Goal: Use online tool/utility: Utilize a website feature to perform a specific function

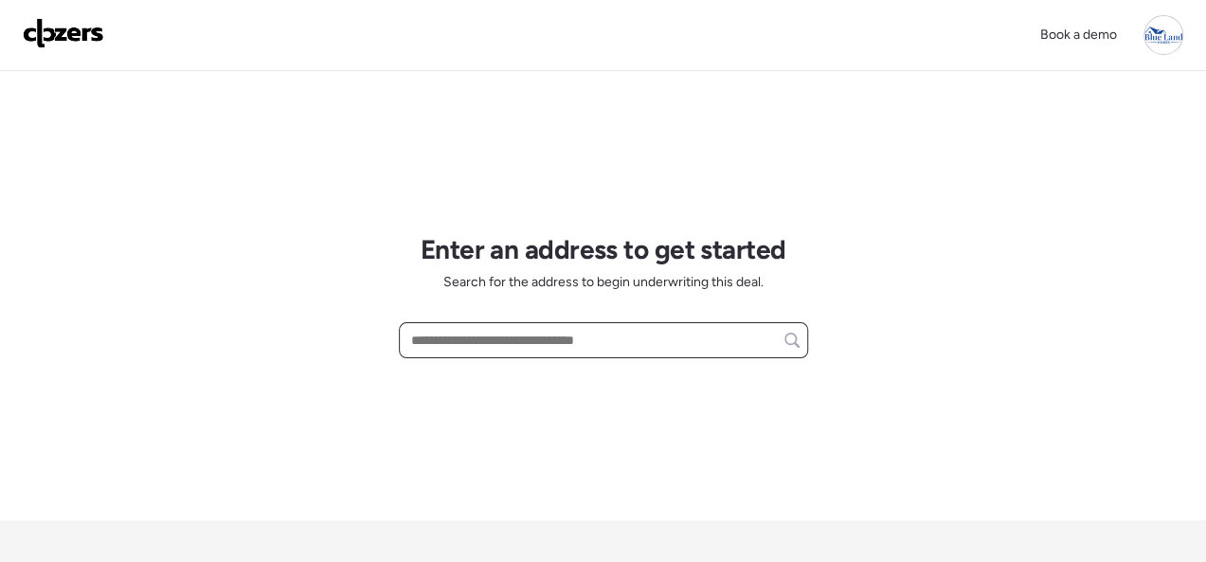
click at [487, 342] on input "text" at bounding box center [603, 340] width 392 height 27
paste input "**********"
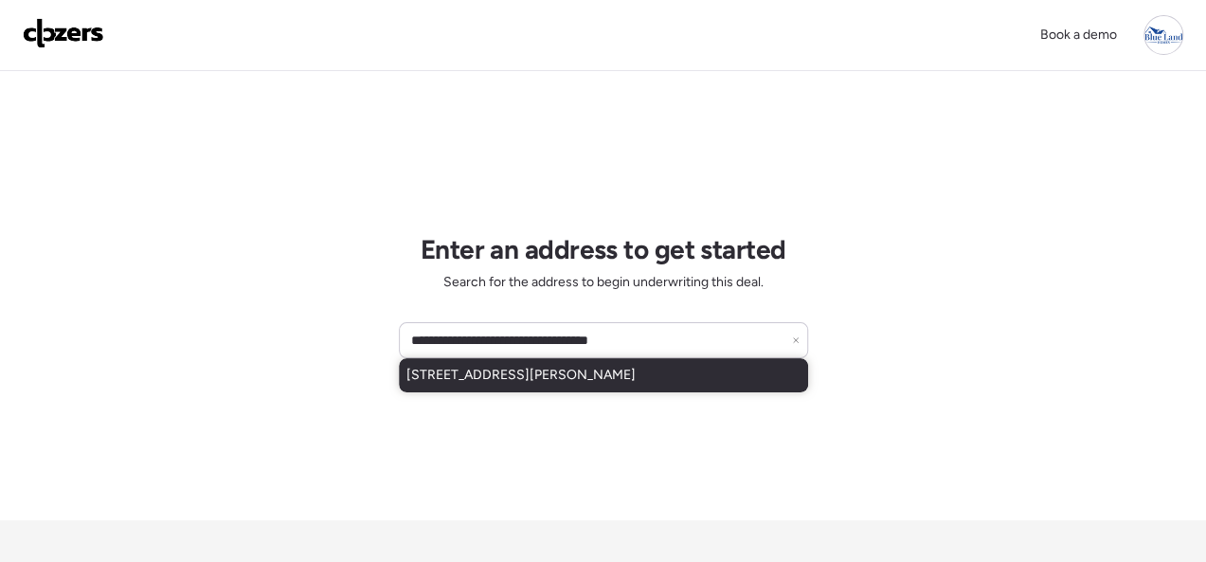
click at [413, 367] on span "[STREET_ADDRESS][PERSON_NAME]" at bounding box center [520, 375] width 229 height 19
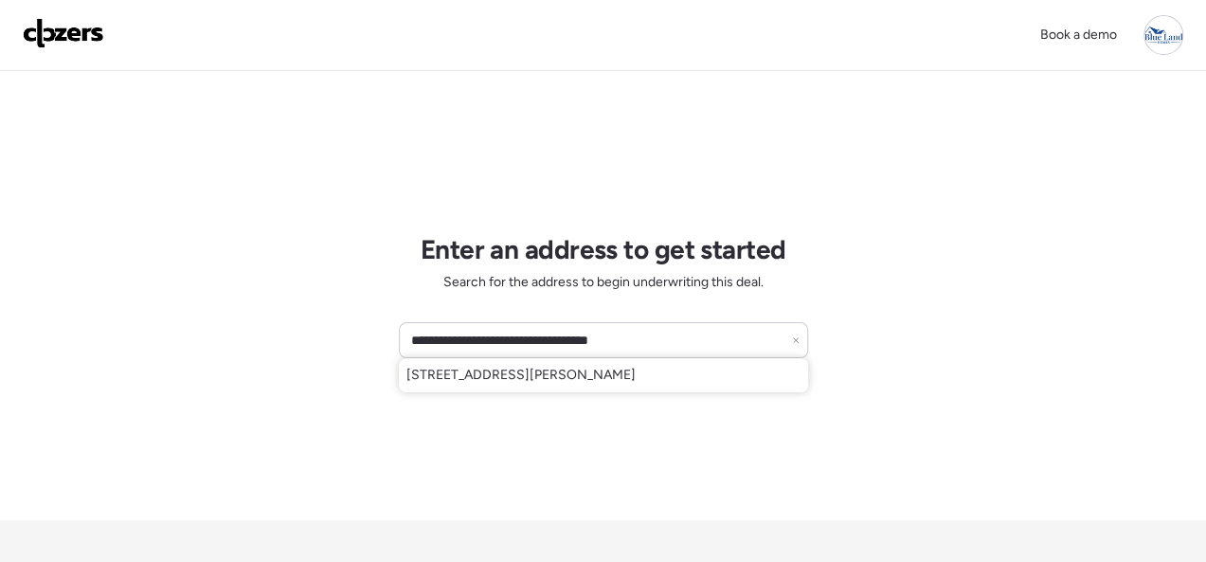
type input "**********"
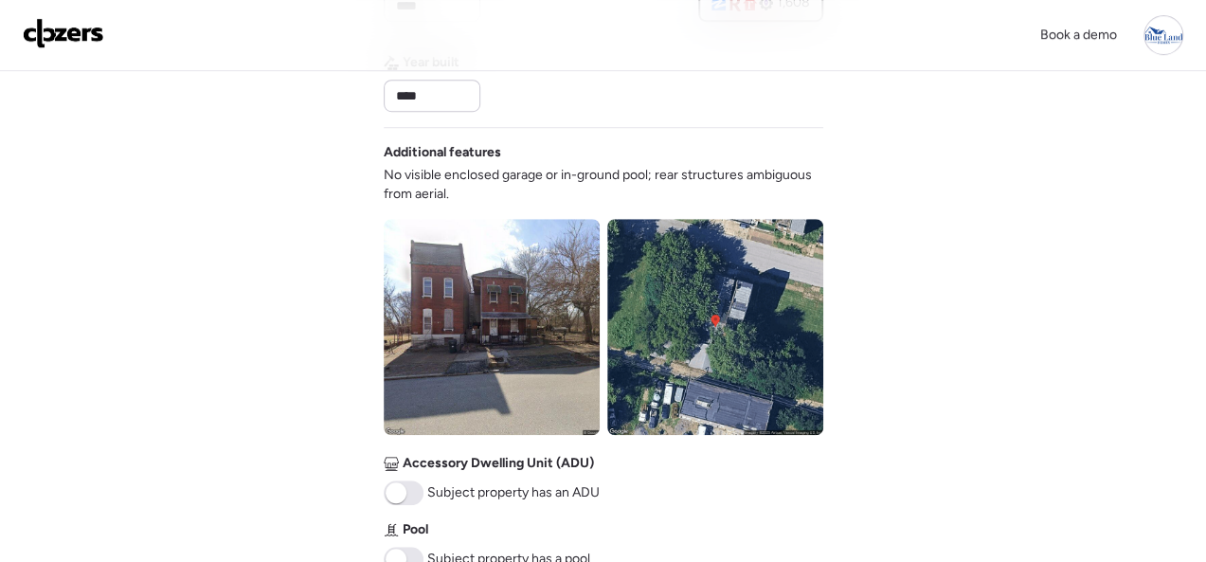
scroll to position [1042, 0]
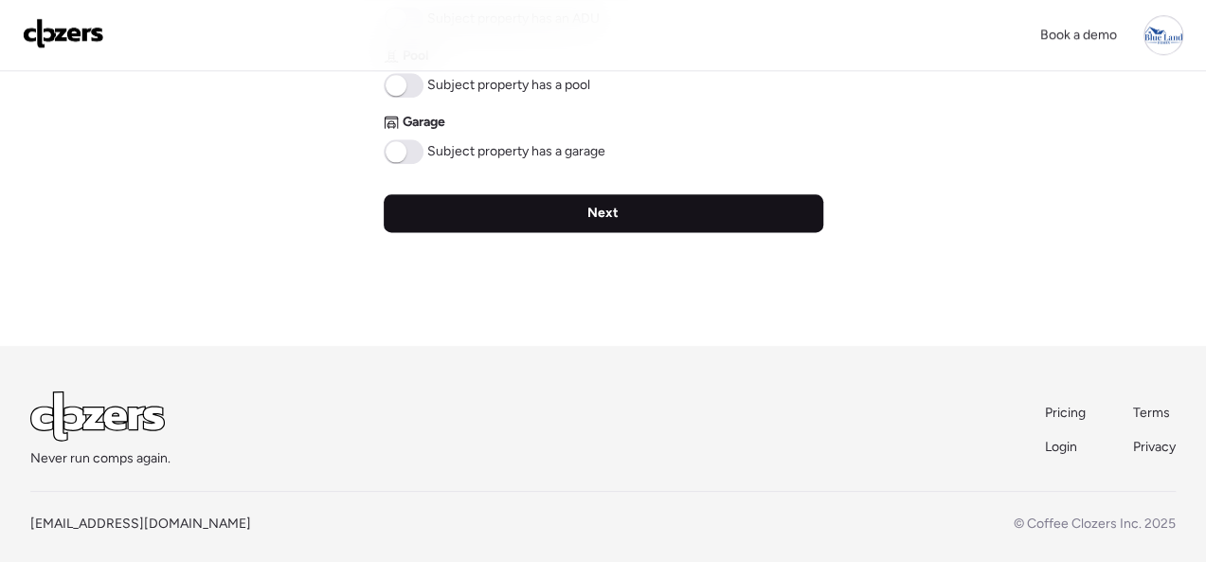
click at [608, 202] on div "Next" at bounding box center [604, 213] width 440 height 38
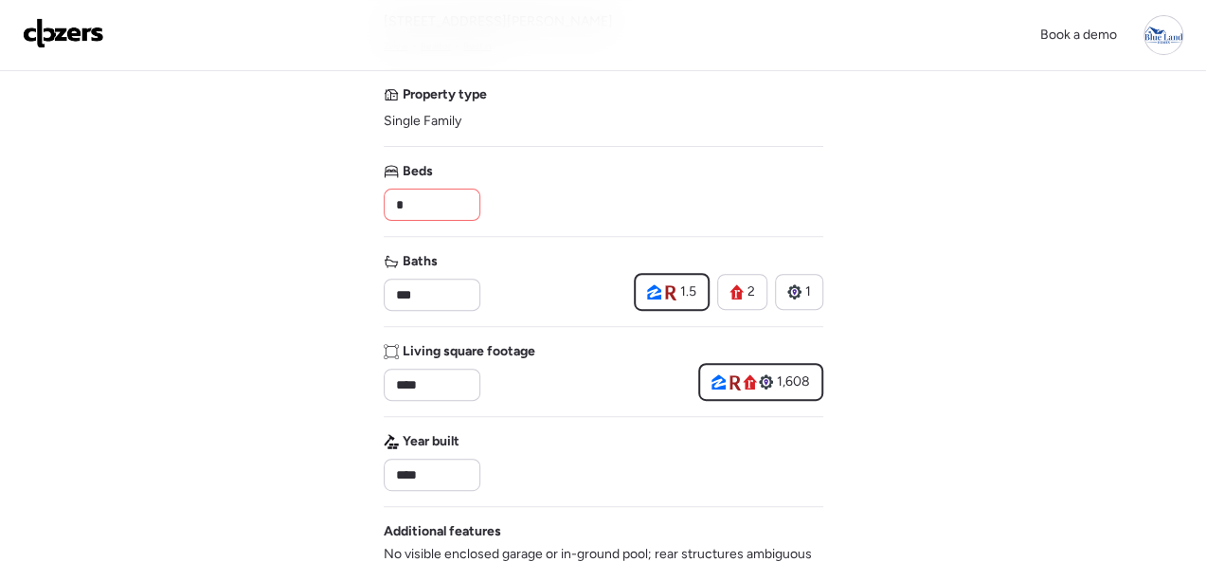
scroll to position [190, 0]
click at [451, 208] on input "*" at bounding box center [432, 204] width 80 height 27
click at [454, 199] on input "*" at bounding box center [432, 204] width 80 height 27
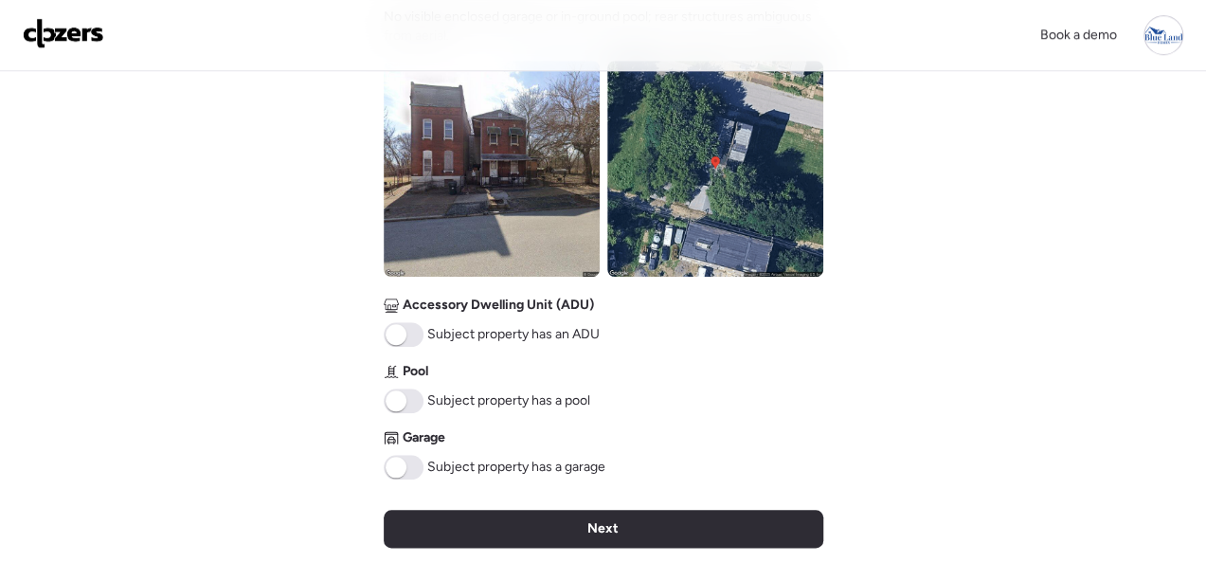
scroll to position [948, 0]
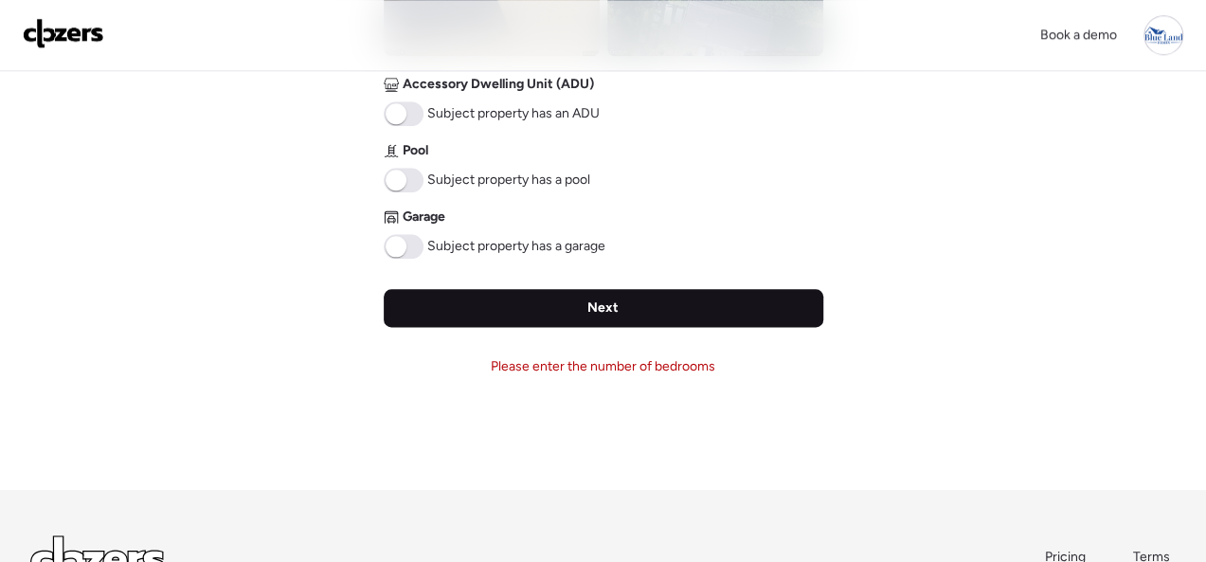
type input "*"
click at [577, 306] on div "Next" at bounding box center [604, 308] width 440 height 38
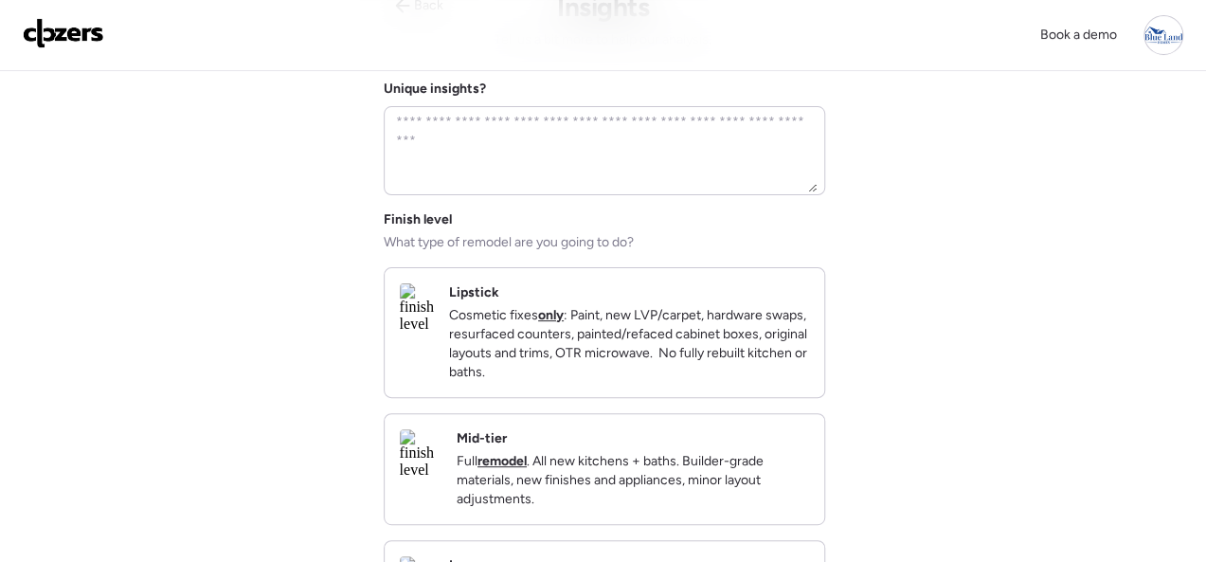
scroll to position [95, 0]
click at [761, 445] on div "Mid-tier Full remodel . All new kitchens + baths. Builder-grade materials, new …" at bounding box center [605, 470] width 440 height 110
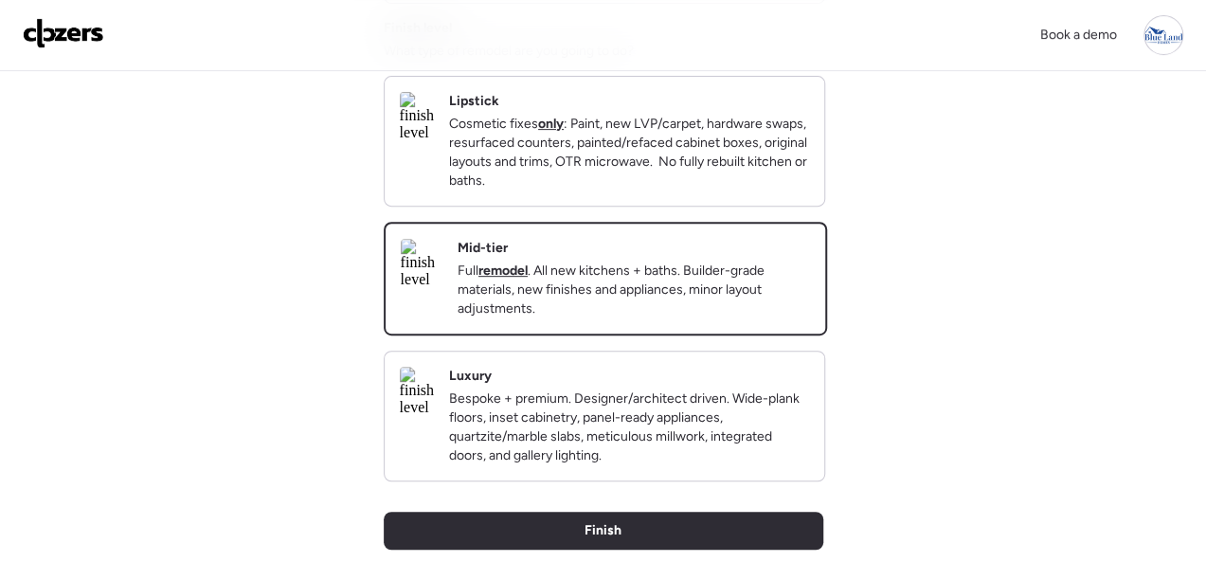
scroll to position [652, 0]
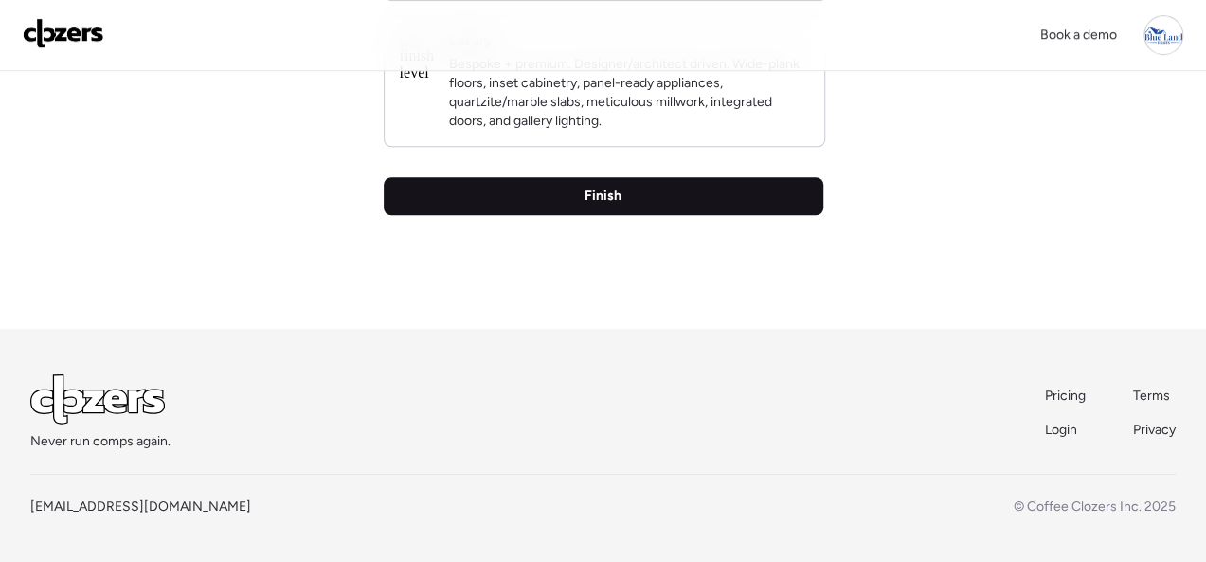
click at [605, 198] on span "Finish" at bounding box center [603, 196] width 37 height 19
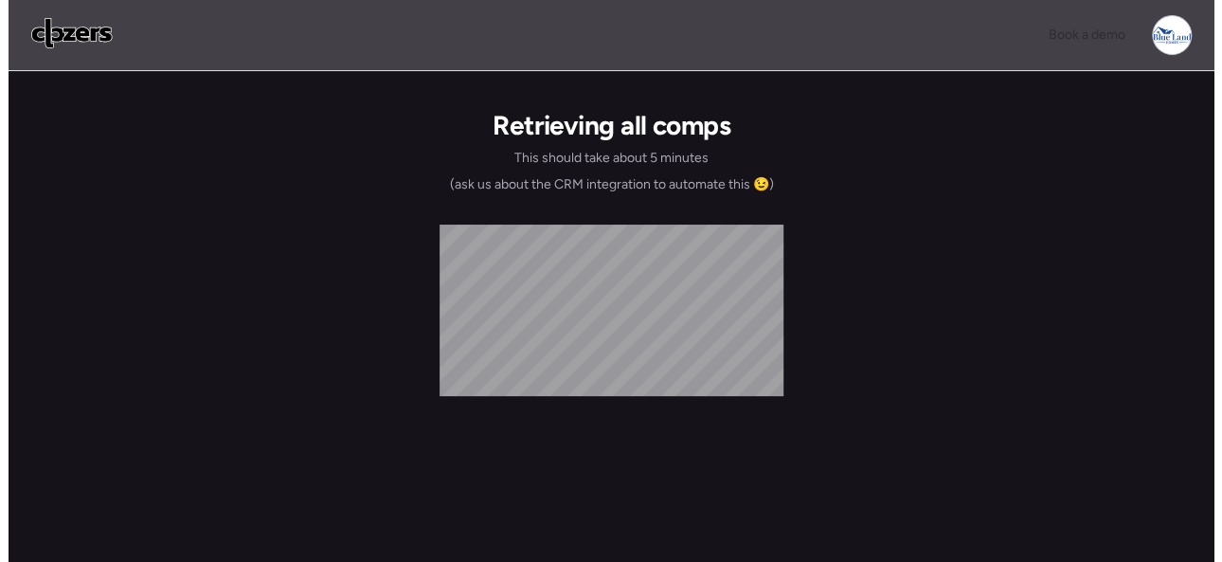
scroll to position [0, 0]
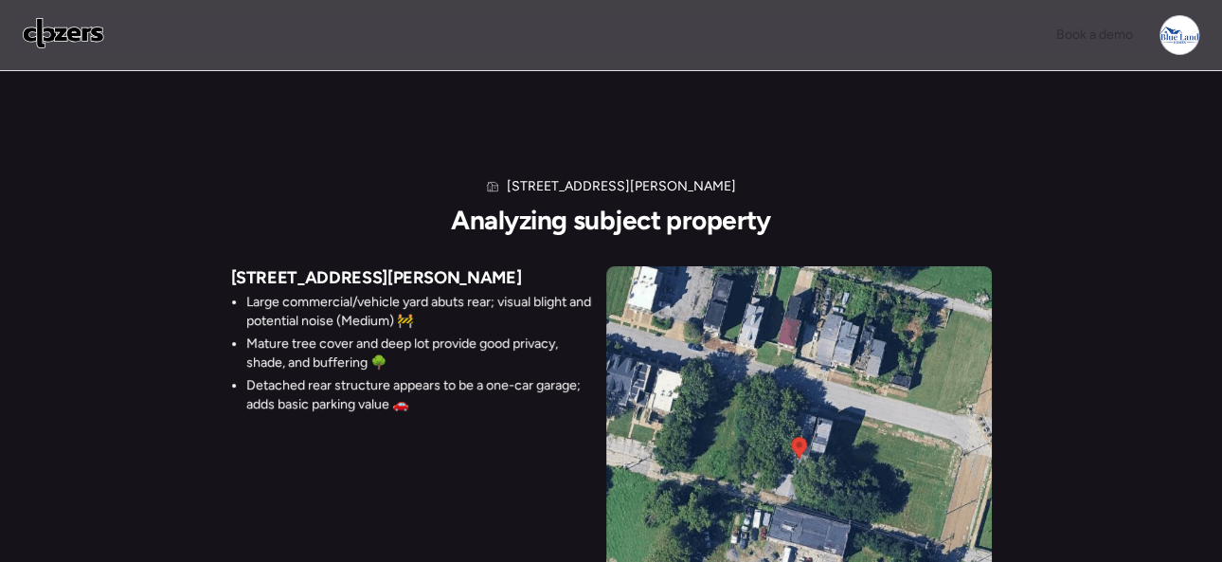
click at [77, 27] on img at bounding box center [63, 33] width 81 height 30
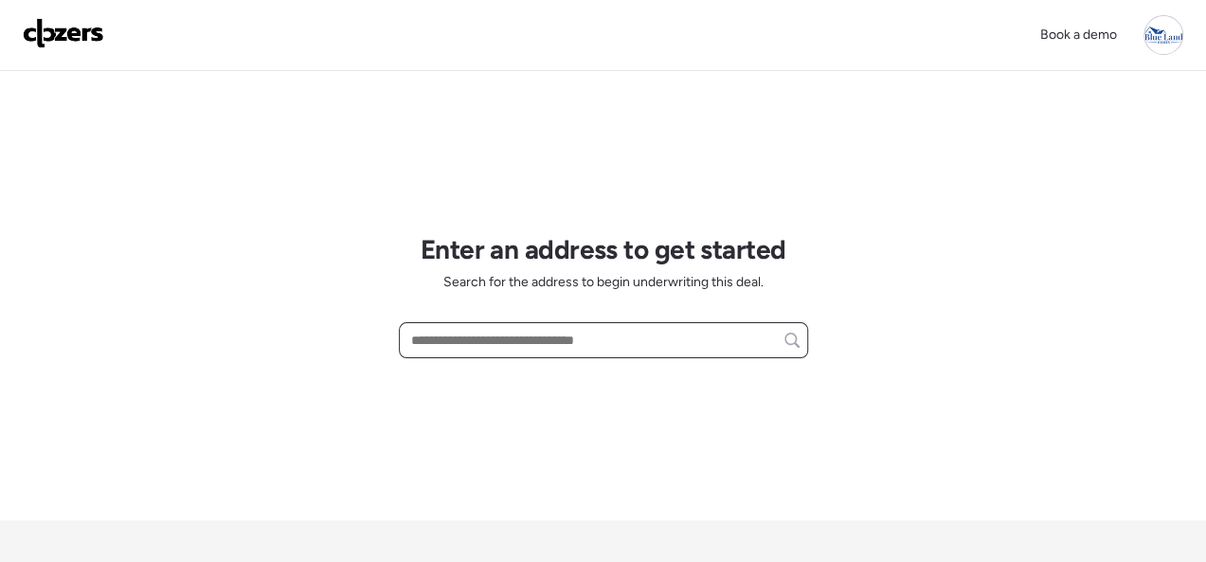
click at [452, 337] on input "text" at bounding box center [603, 340] width 392 height 27
paste input "**********"
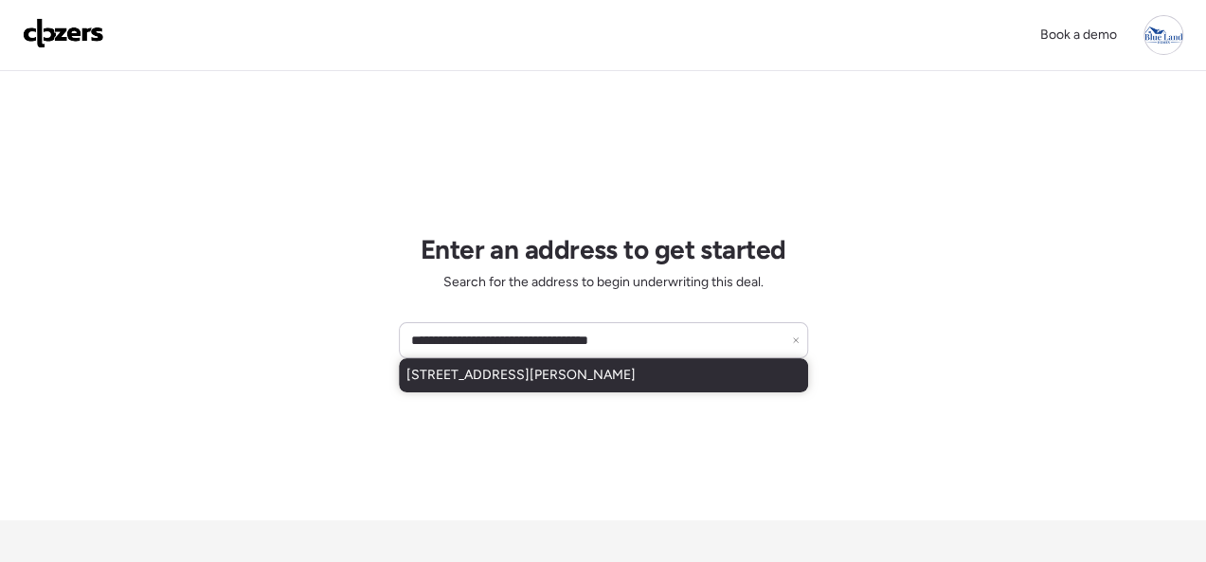
click at [457, 361] on div "[STREET_ADDRESS][PERSON_NAME]" at bounding box center [603, 375] width 409 height 34
type input "**********"
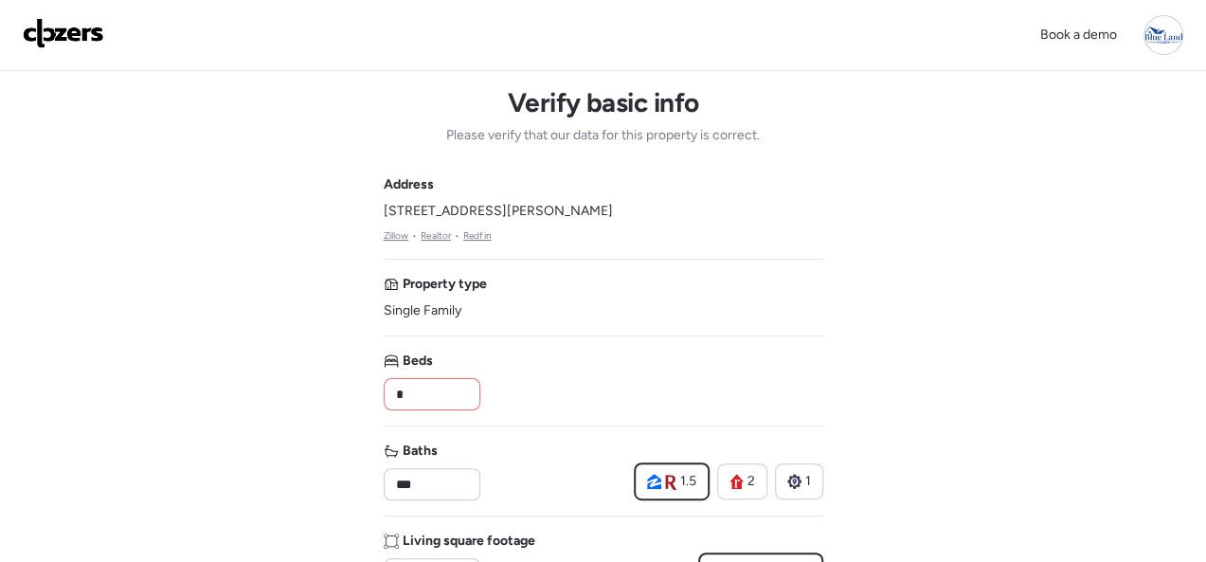
click at [455, 403] on input "*" at bounding box center [432, 394] width 80 height 27
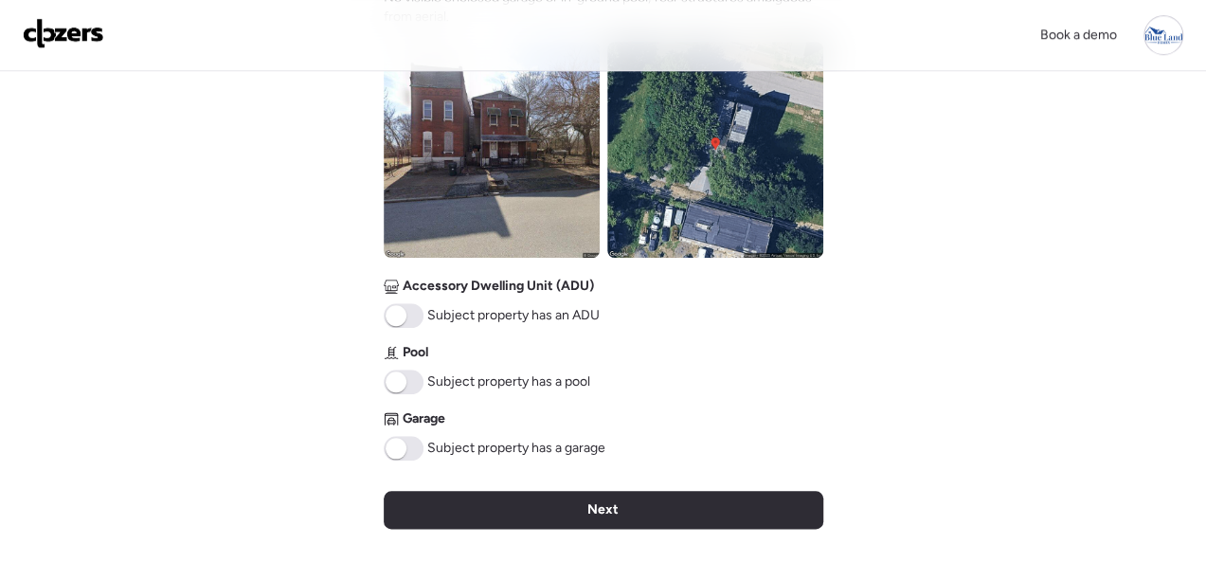
scroll to position [853, 0]
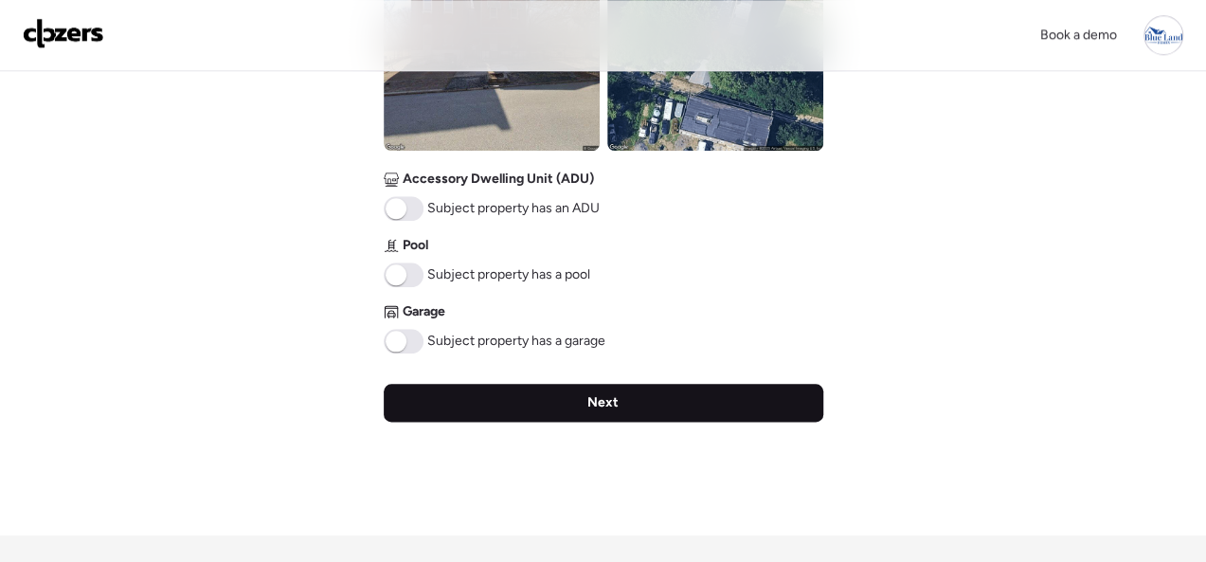
type input "*"
click at [555, 401] on div "Next" at bounding box center [604, 403] width 440 height 38
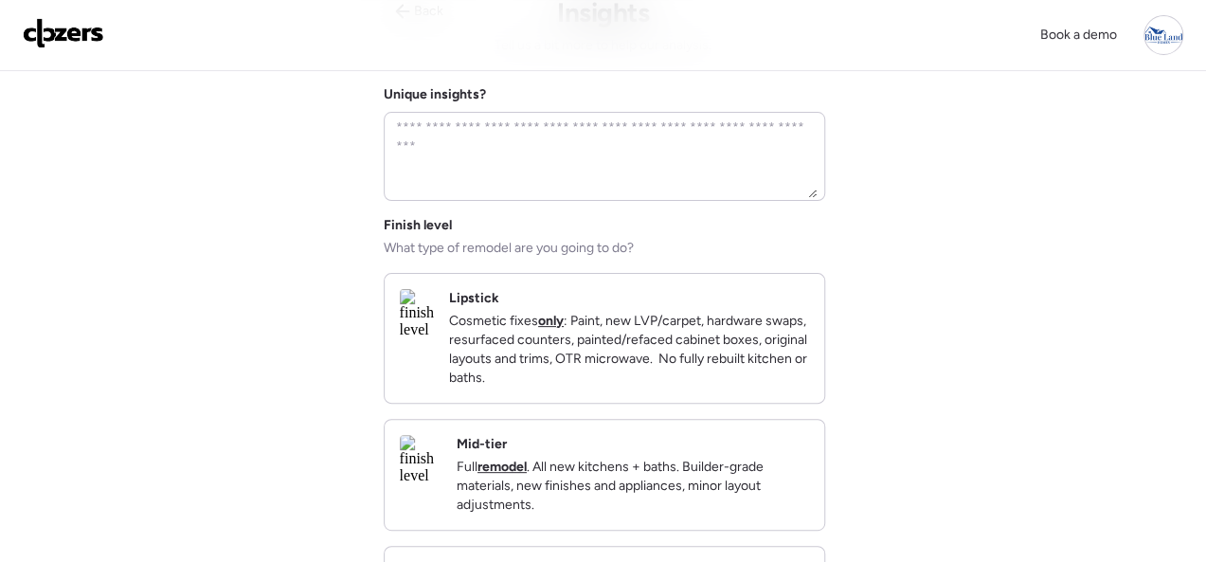
scroll to position [284, 0]
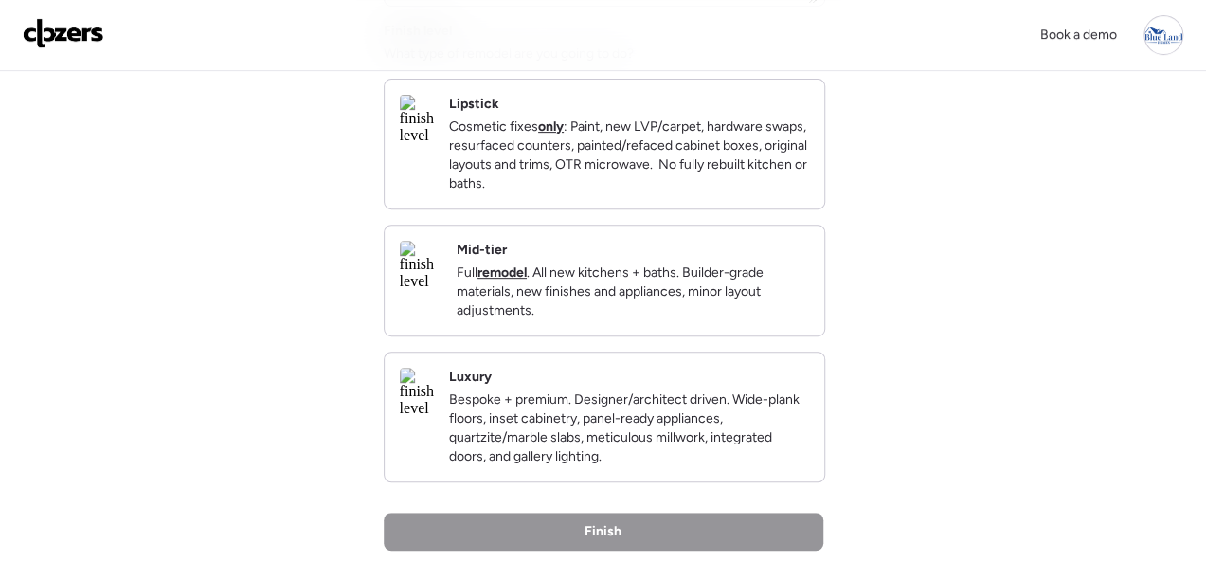
click at [729, 265] on div "Mid-tier Full remodel . All new kitchens + baths. Builder-grade materials, new …" at bounding box center [633, 281] width 352 height 80
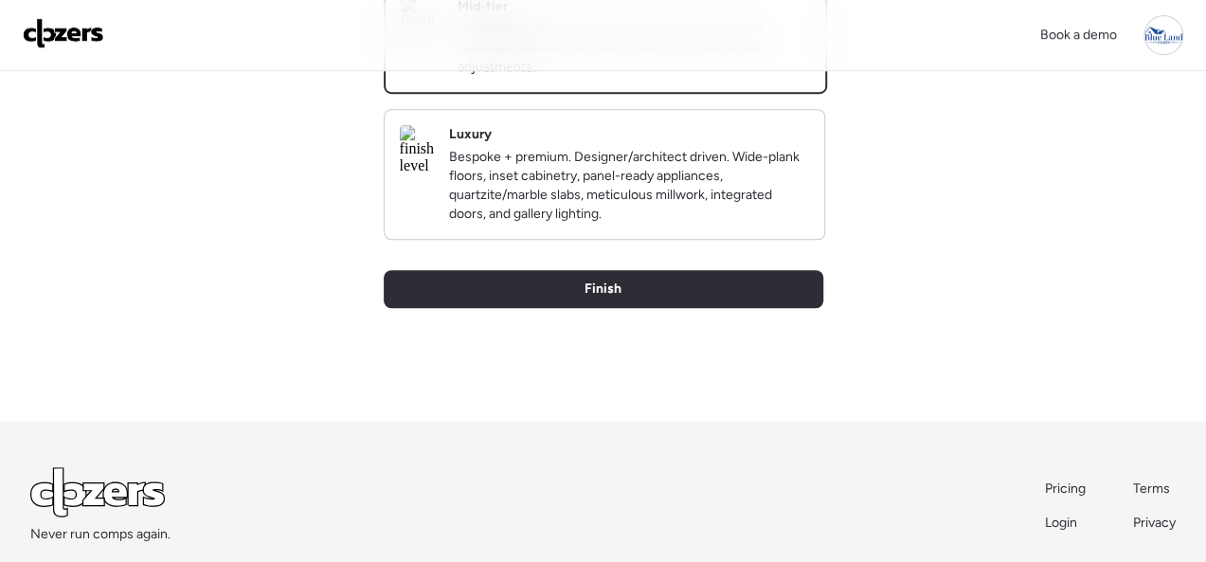
scroll to position [652, 0]
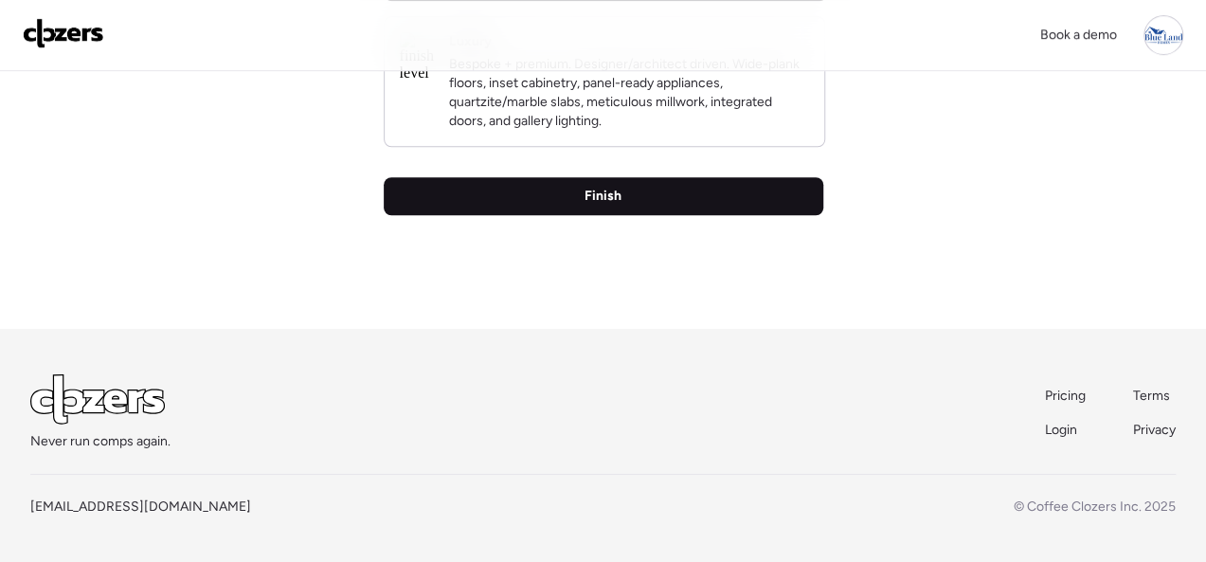
click at [591, 187] on span "Finish" at bounding box center [603, 196] width 37 height 19
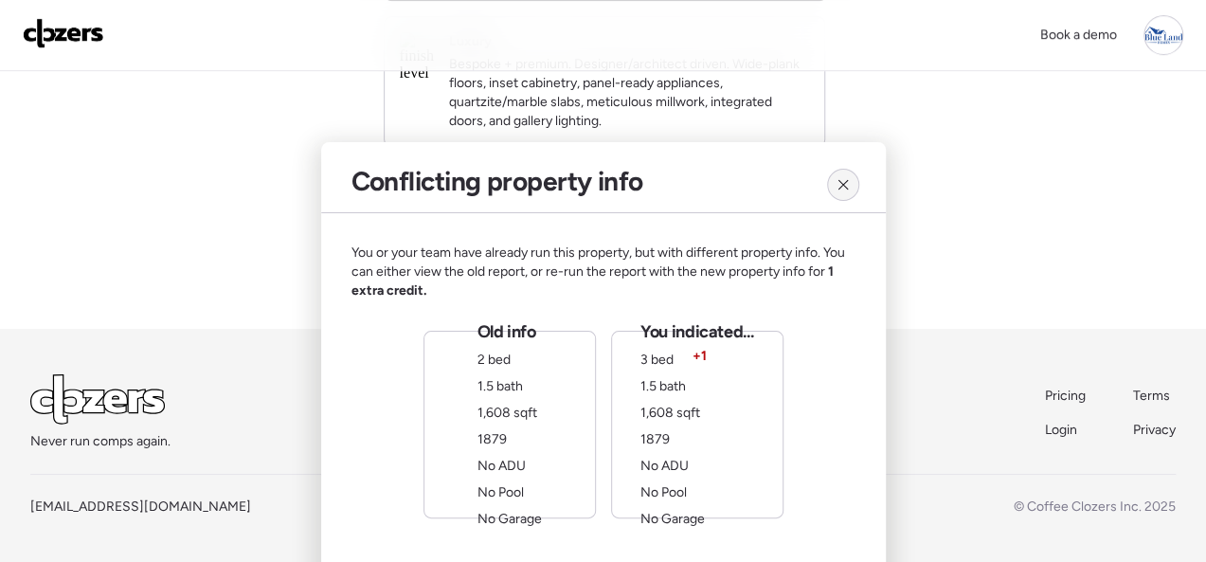
click at [843, 174] on div at bounding box center [843, 185] width 32 height 32
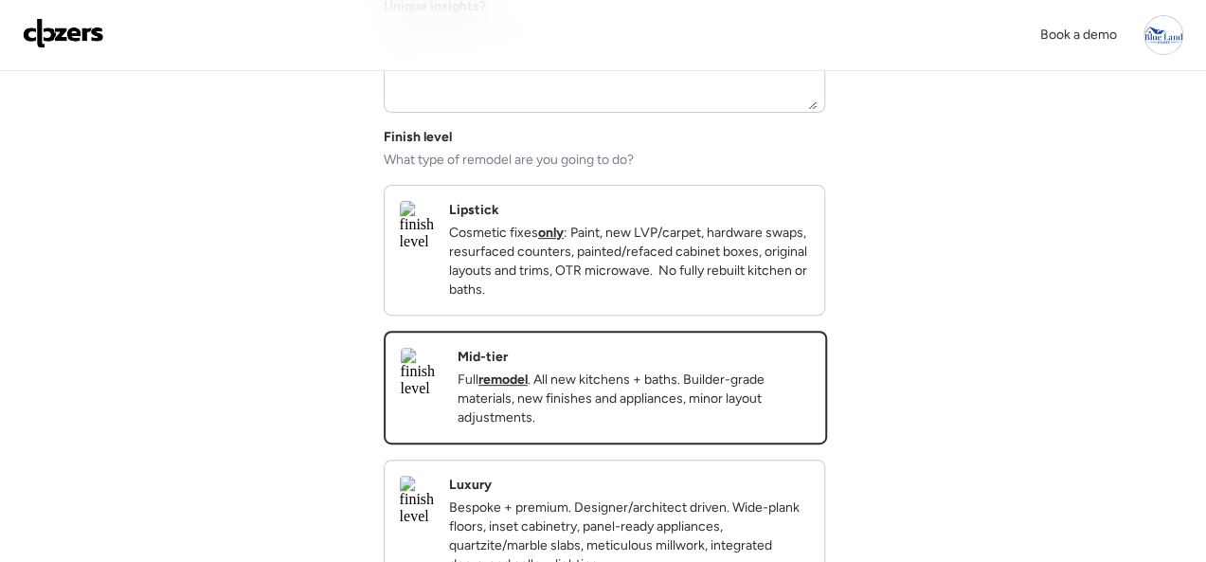
scroll to position [0, 0]
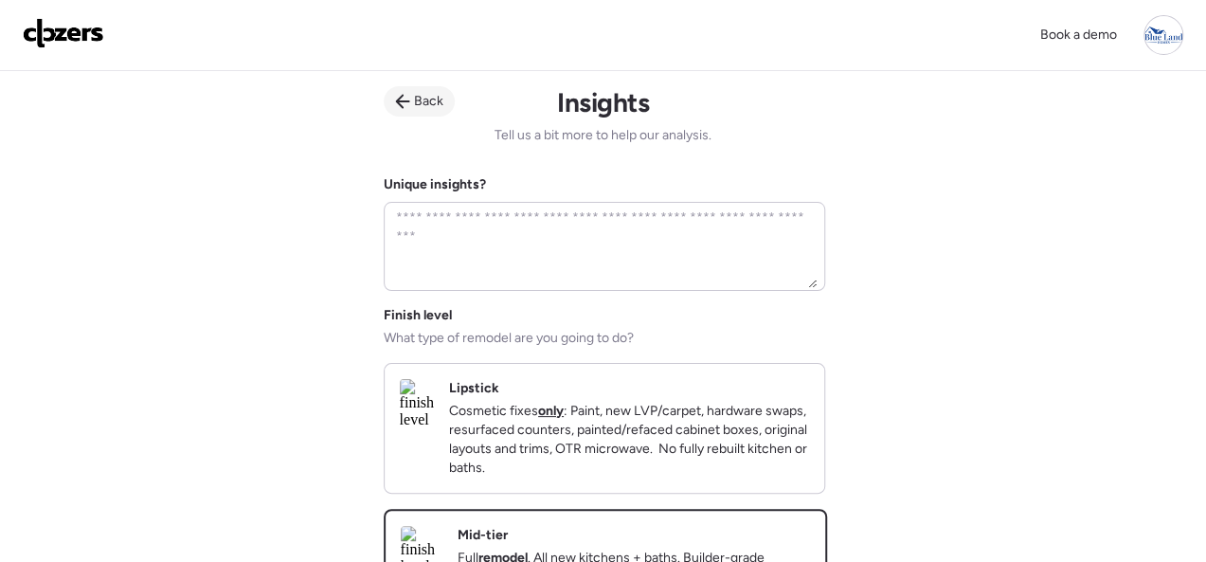
click at [414, 98] on span "Back" at bounding box center [428, 101] width 29 height 19
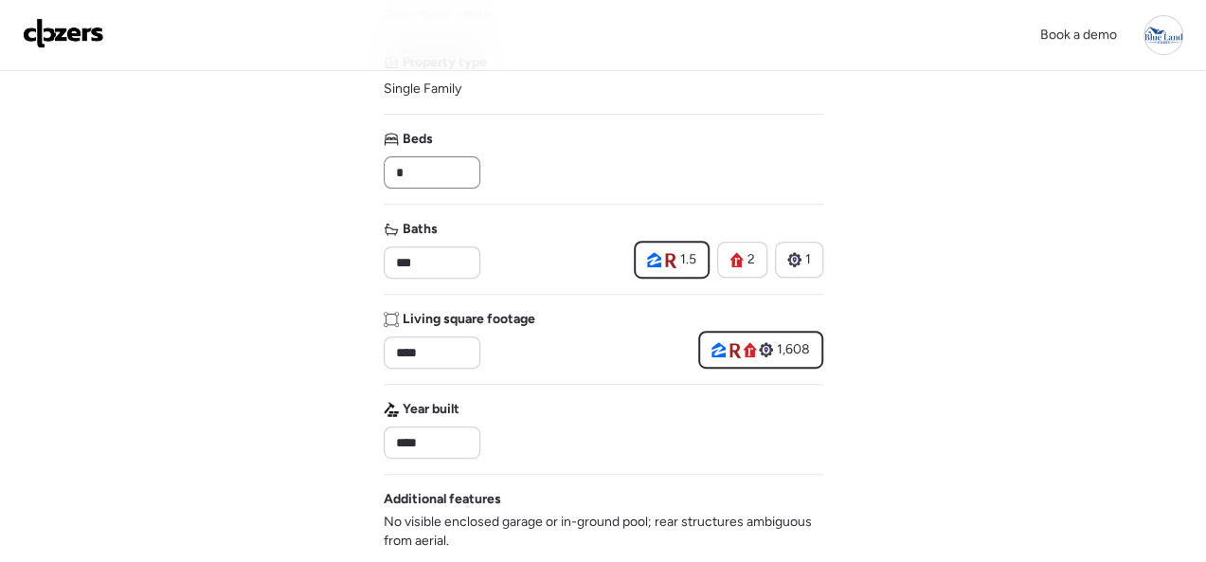
scroll to position [190, 0]
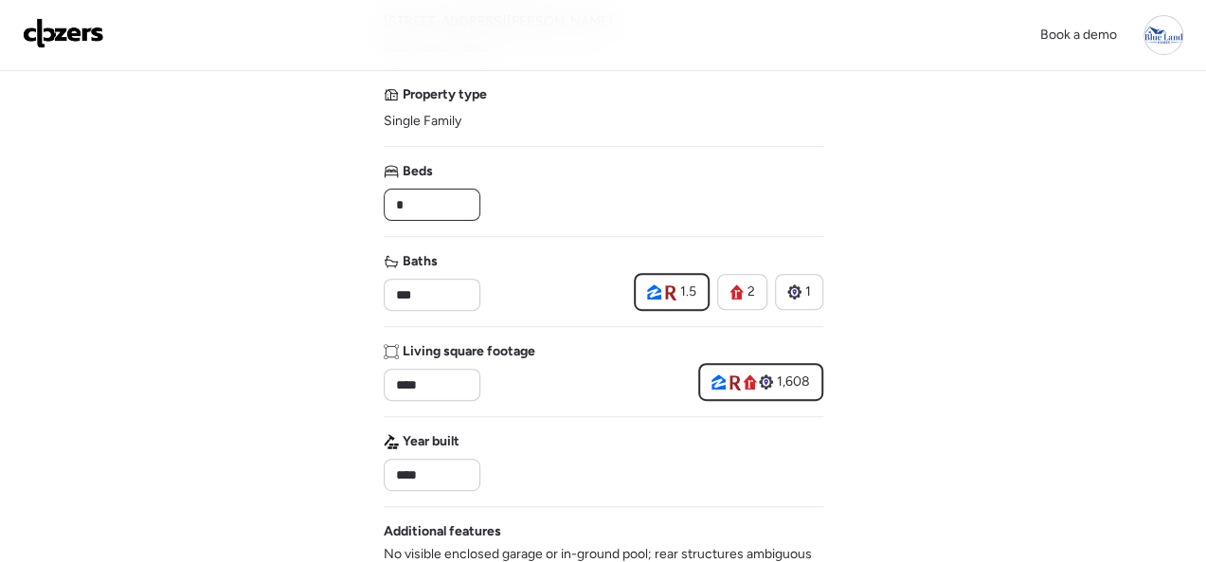
click at [432, 196] on input "*" at bounding box center [432, 204] width 80 height 27
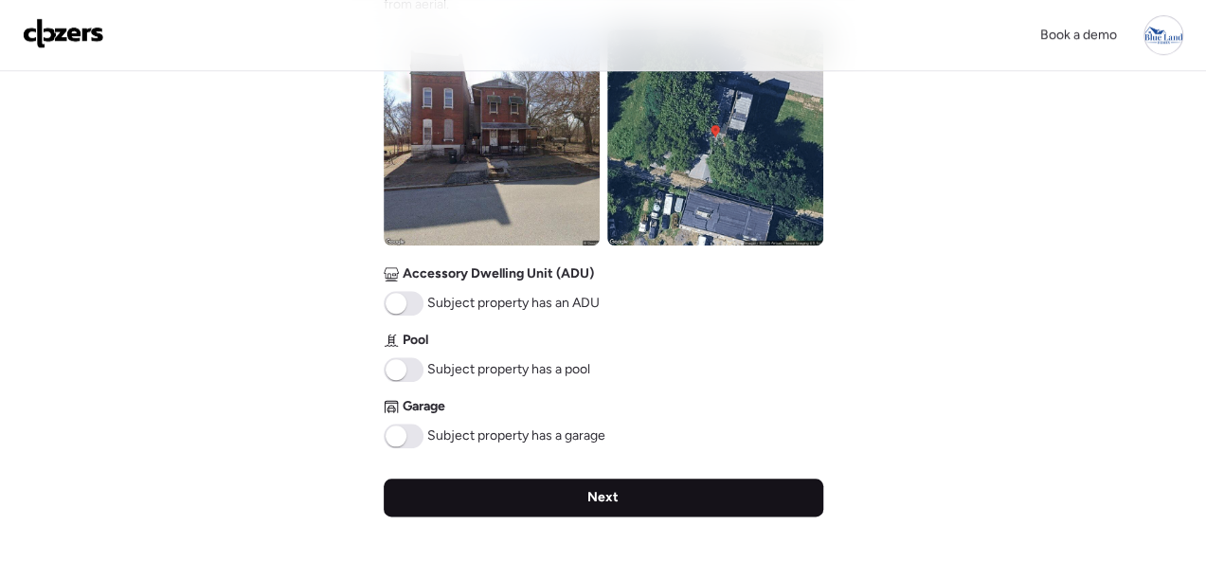
type input "*"
click at [585, 501] on div "Next" at bounding box center [604, 498] width 440 height 38
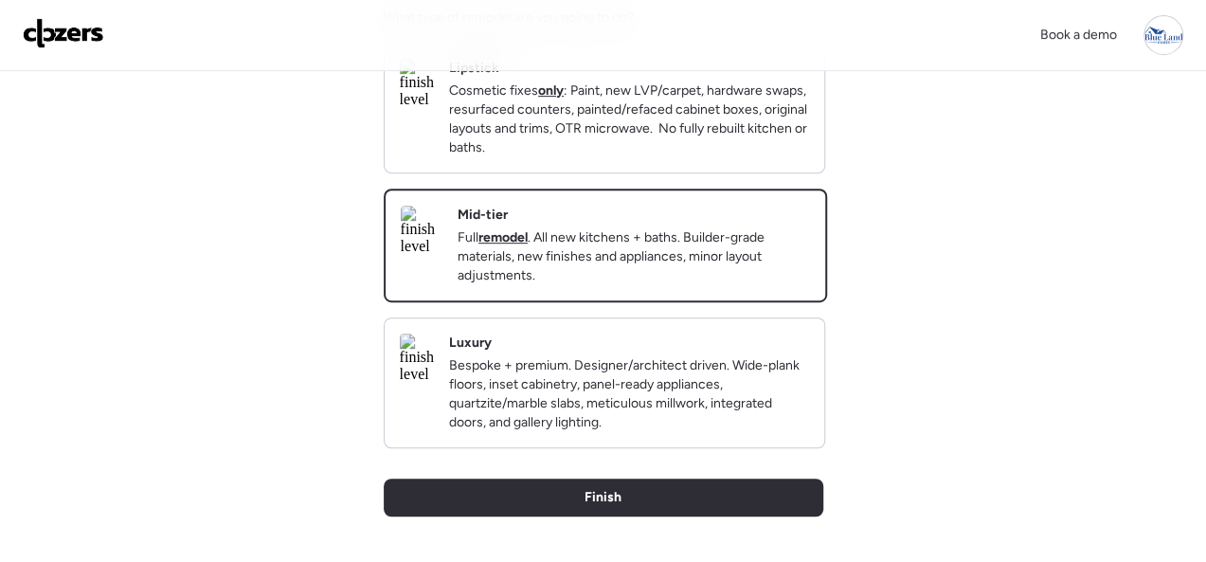
scroll to position [379, 0]
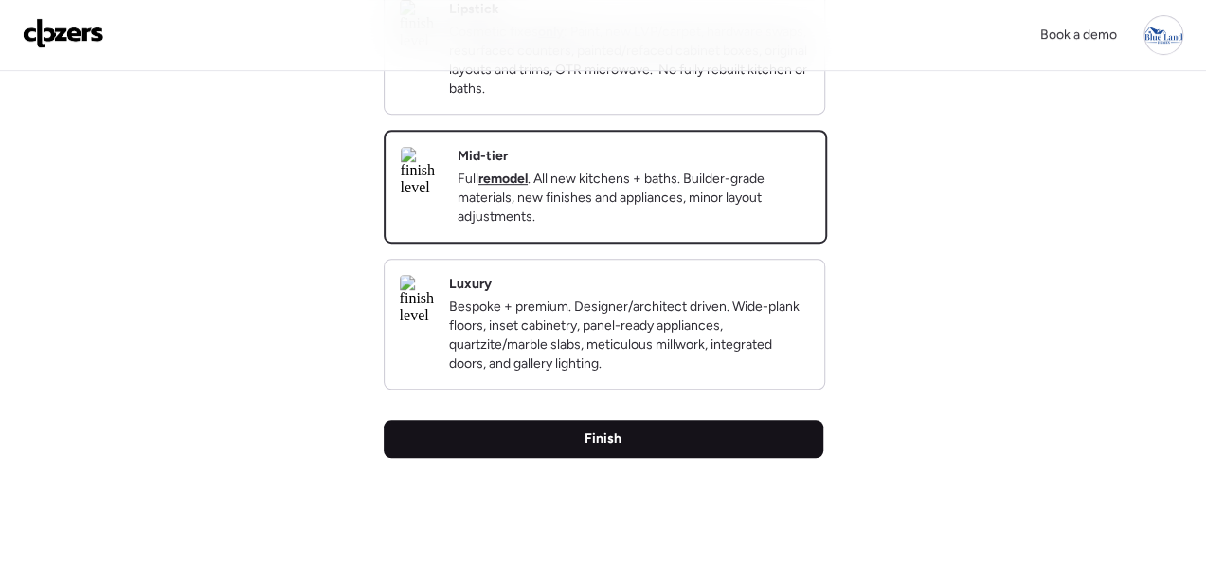
click at [664, 458] on div "Finish" at bounding box center [604, 439] width 440 height 38
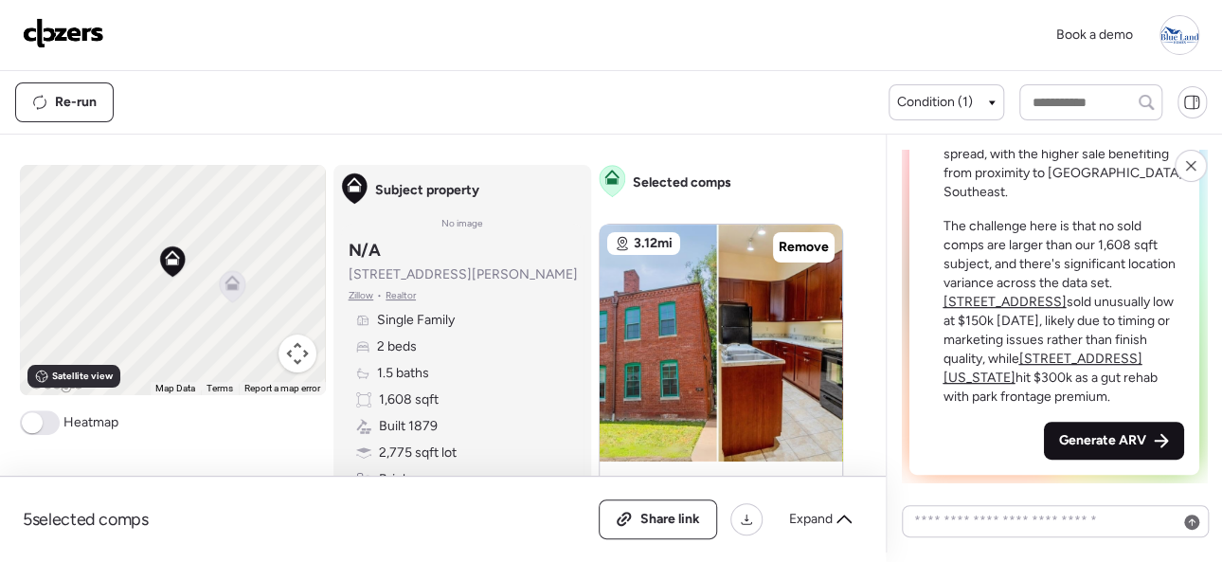
click at [1066, 441] on span "Generate ARV" at bounding box center [1102, 440] width 87 height 19
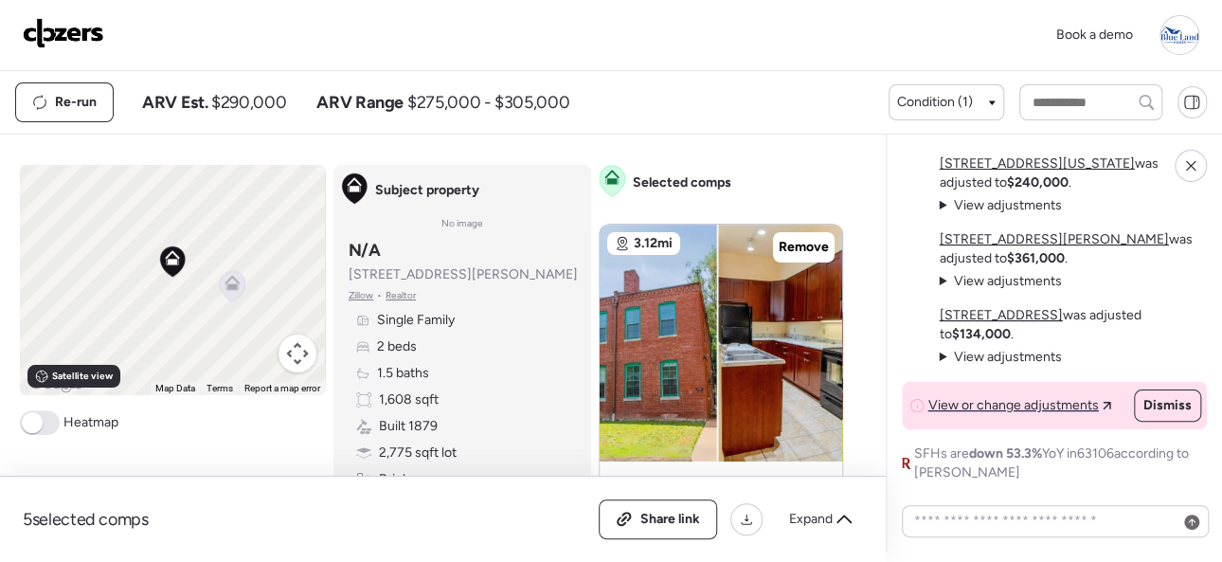
click at [65, 27] on img at bounding box center [63, 33] width 81 height 30
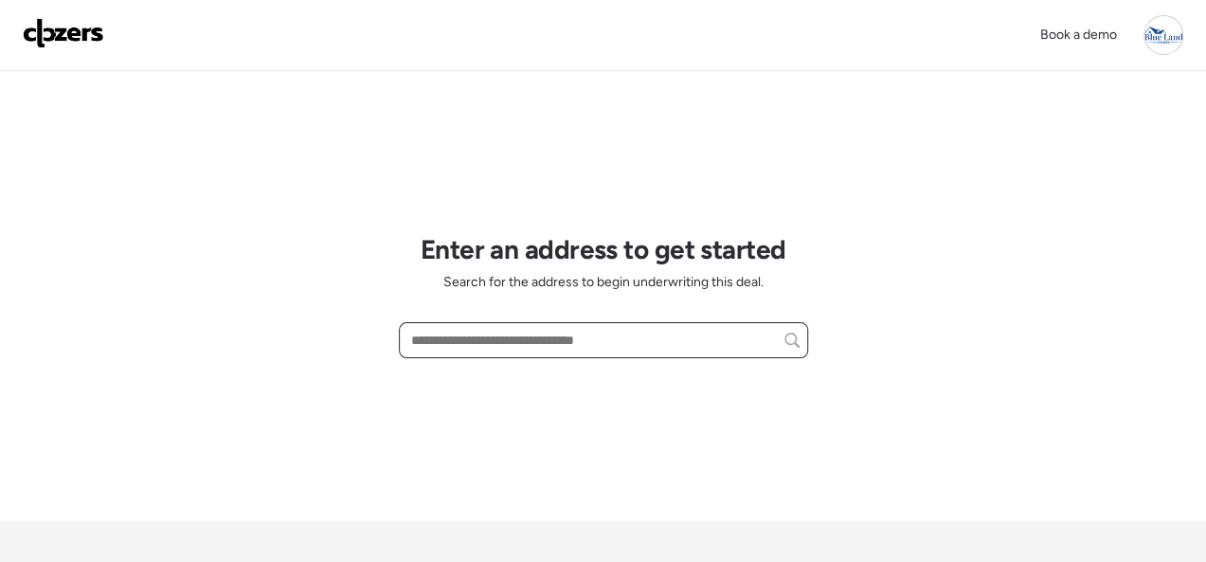
click at [467, 334] on input "text" at bounding box center [603, 340] width 392 height 27
paste input "**********"
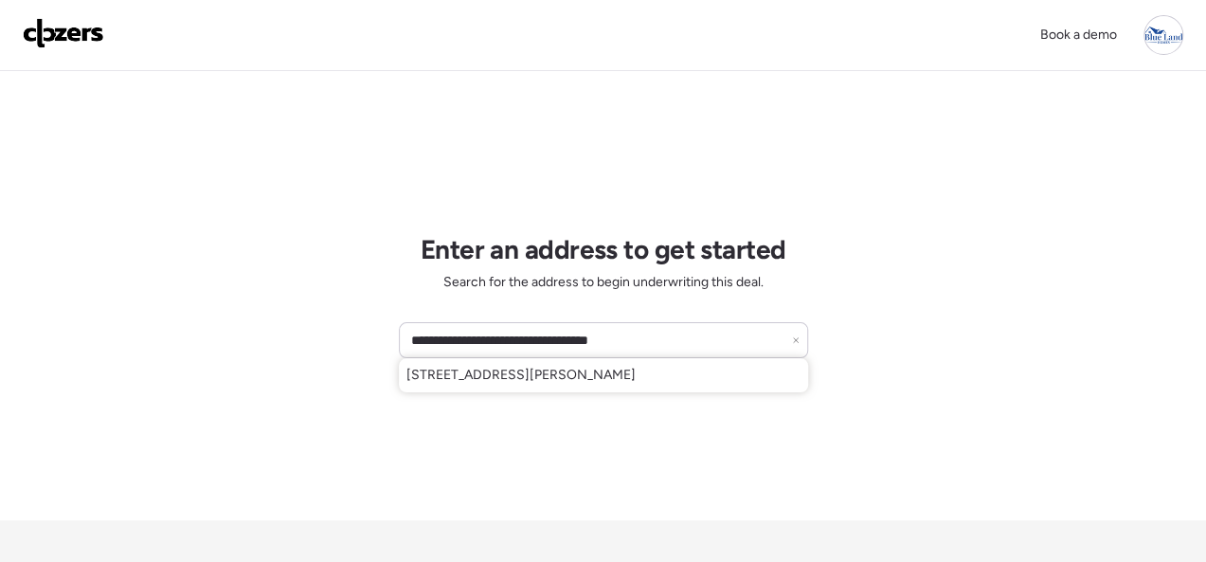
click at [463, 377] on span "1916 Benton St, Saint Louis, MO, 63106" at bounding box center [520, 375] width 229 height 19
type input "**********"
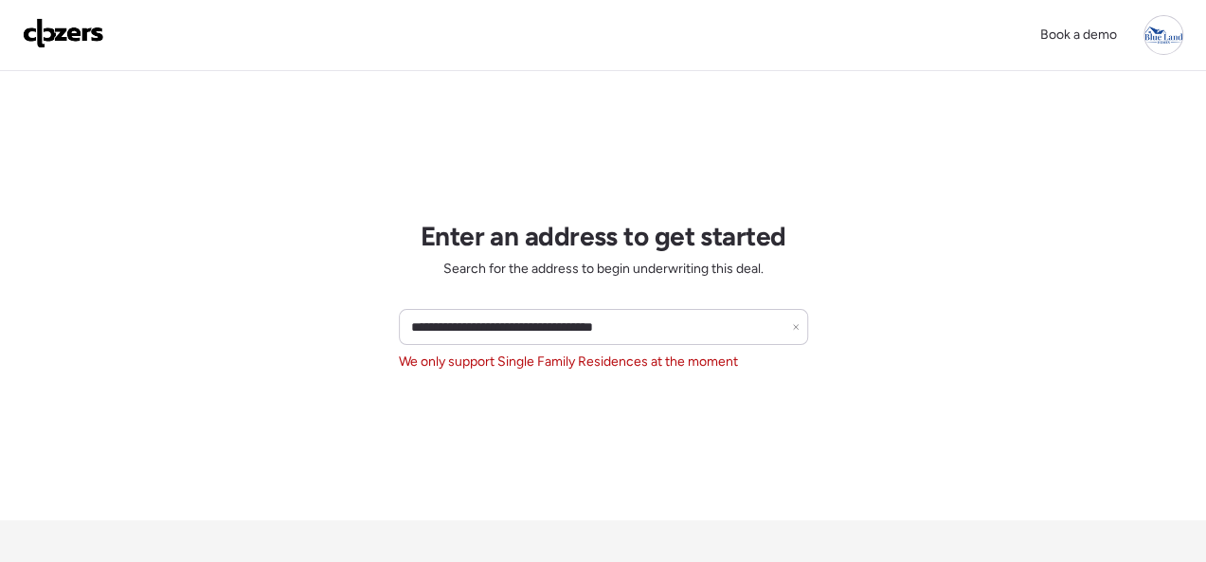
click at [493, 361] on span "We only support Single Family Residences at the moment" at bounding box center [568, 361] width 339 height 19
copy span "We only support Single Family Residences at the moment"
